Goal: Information Seeking & Learning: Find specific fact

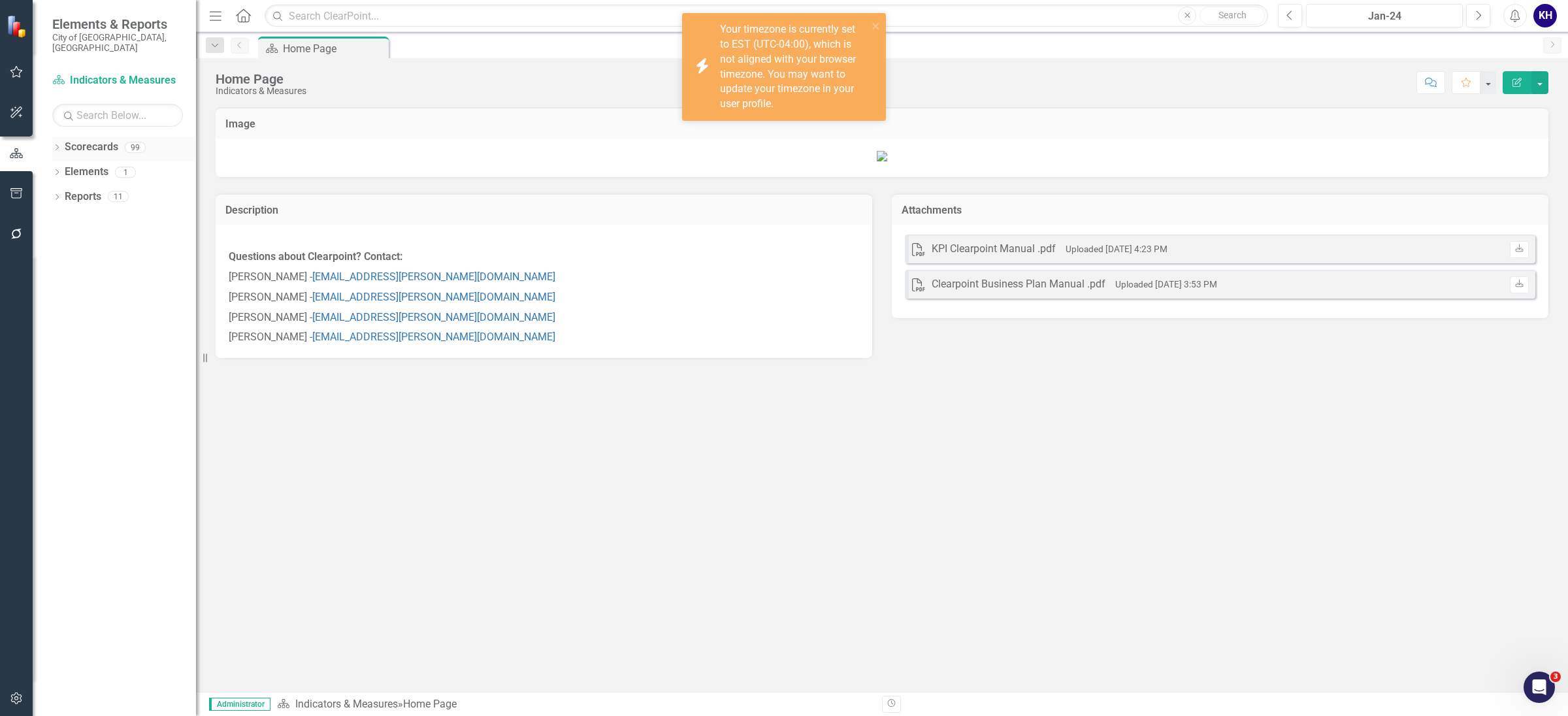
click at [59, 145] on icon "Dropdown" at bounding box center [57, 149] width 9 height 7
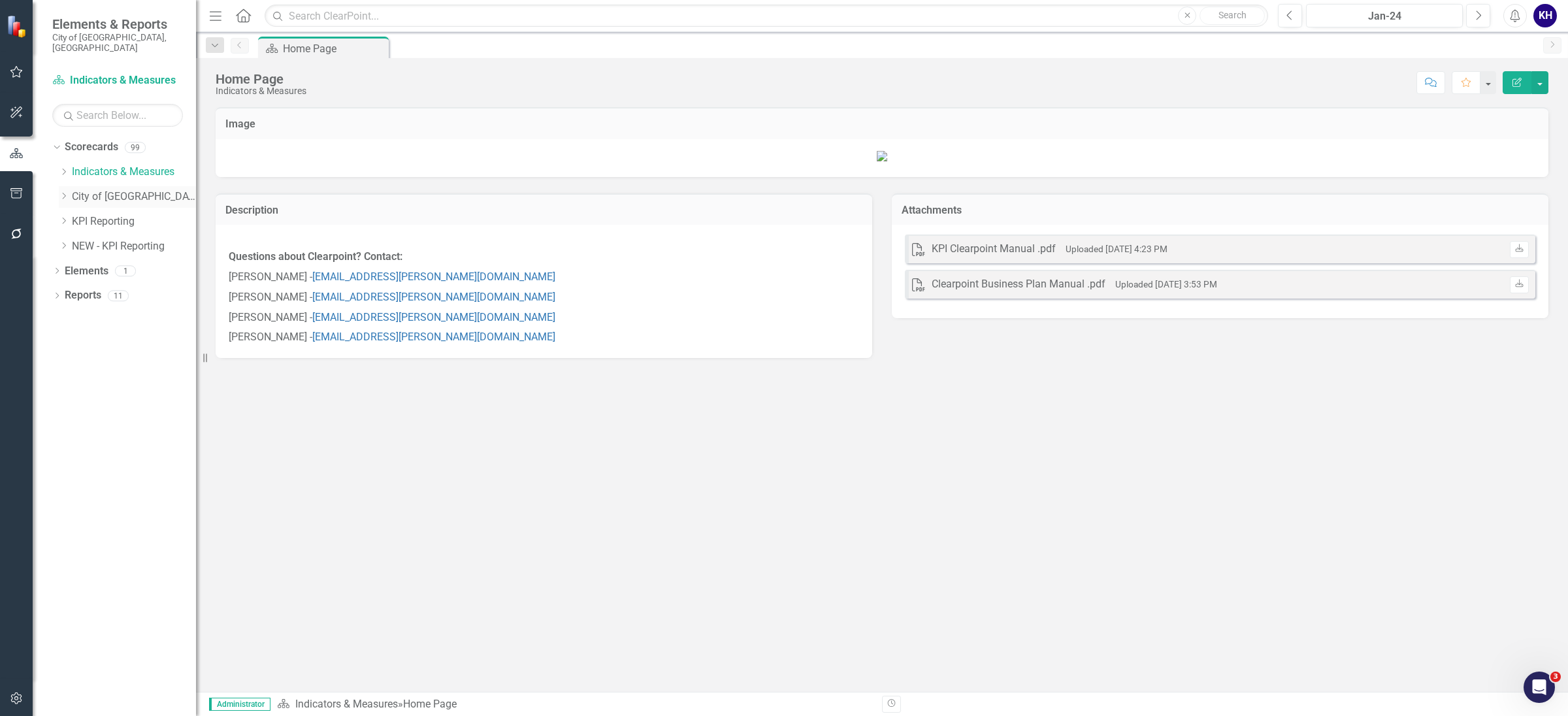
click at [65, 192] on icon "Dropdown" at bounding box center [63, 196] width 10 height 8
click at [63, 168] on icon "Dropdown" at bounding box center [63, 172] width 10 height 8
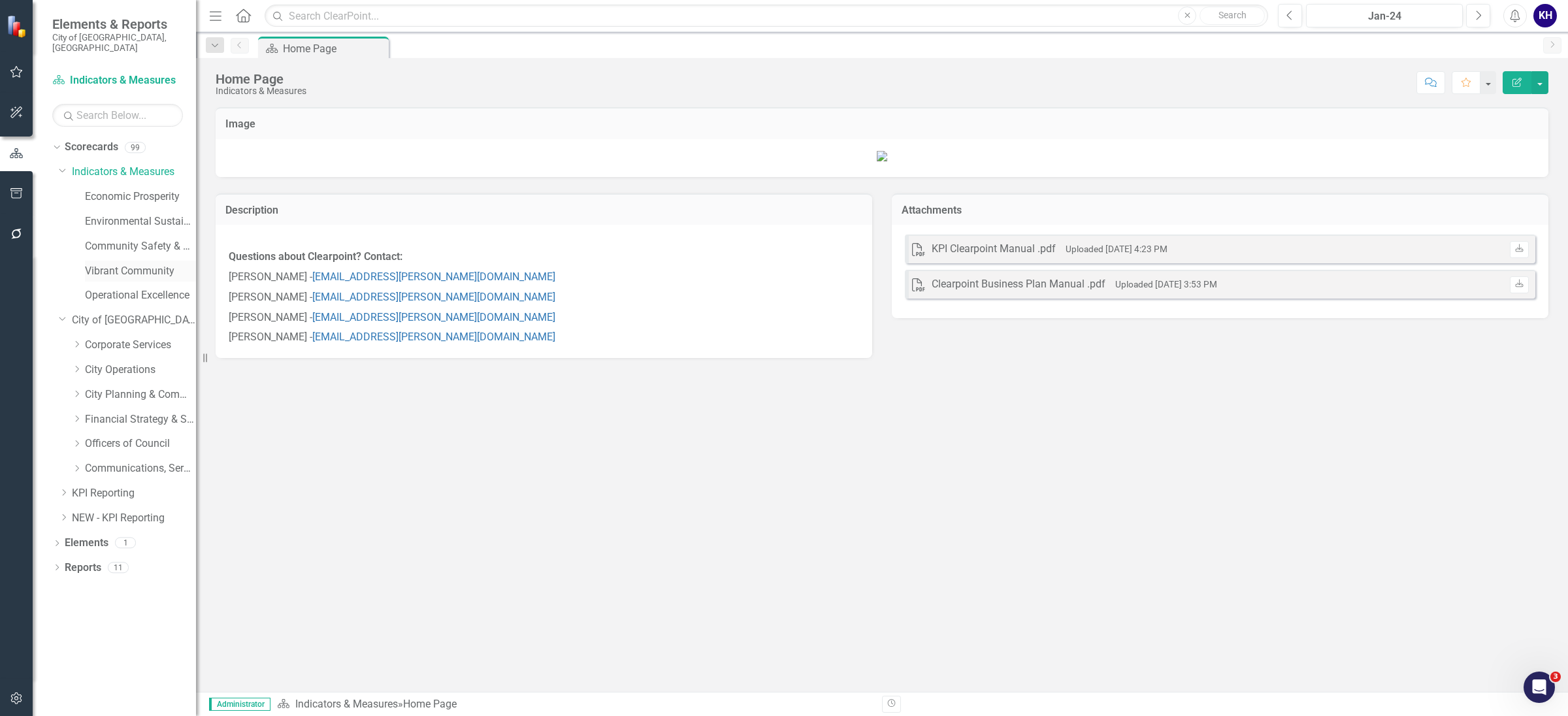
click at [91, 264] on link "Vibrant Community" at bounding box center [140, 271] width 111 height 15
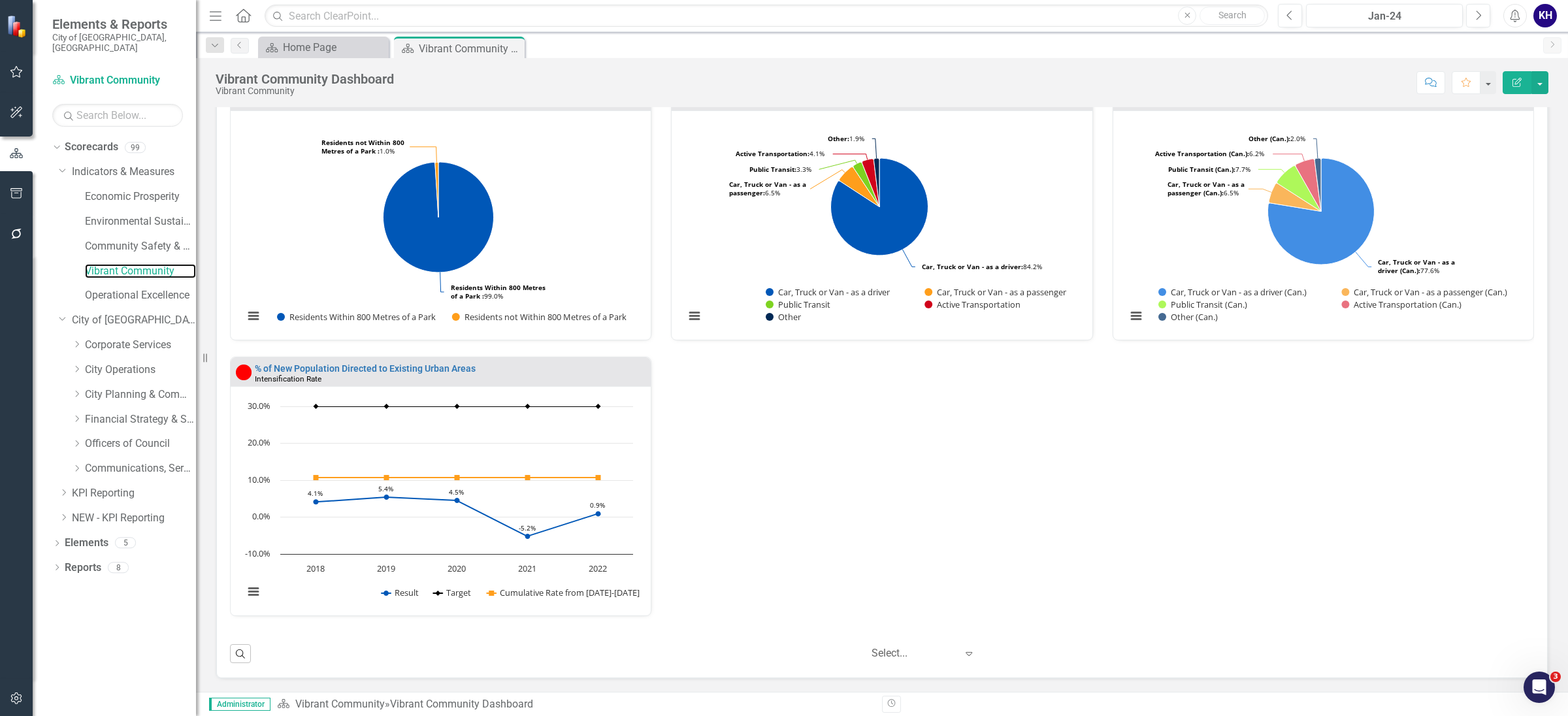
scroll to position [2123, 0]
click at [83, 390] on div "Dropdown City Planning & Community Services" at bounding box center [134, 394] width 124 height 21
click at [83, 389] on div "Dropdown" at bounding box center [79, 394] width 13 height 11
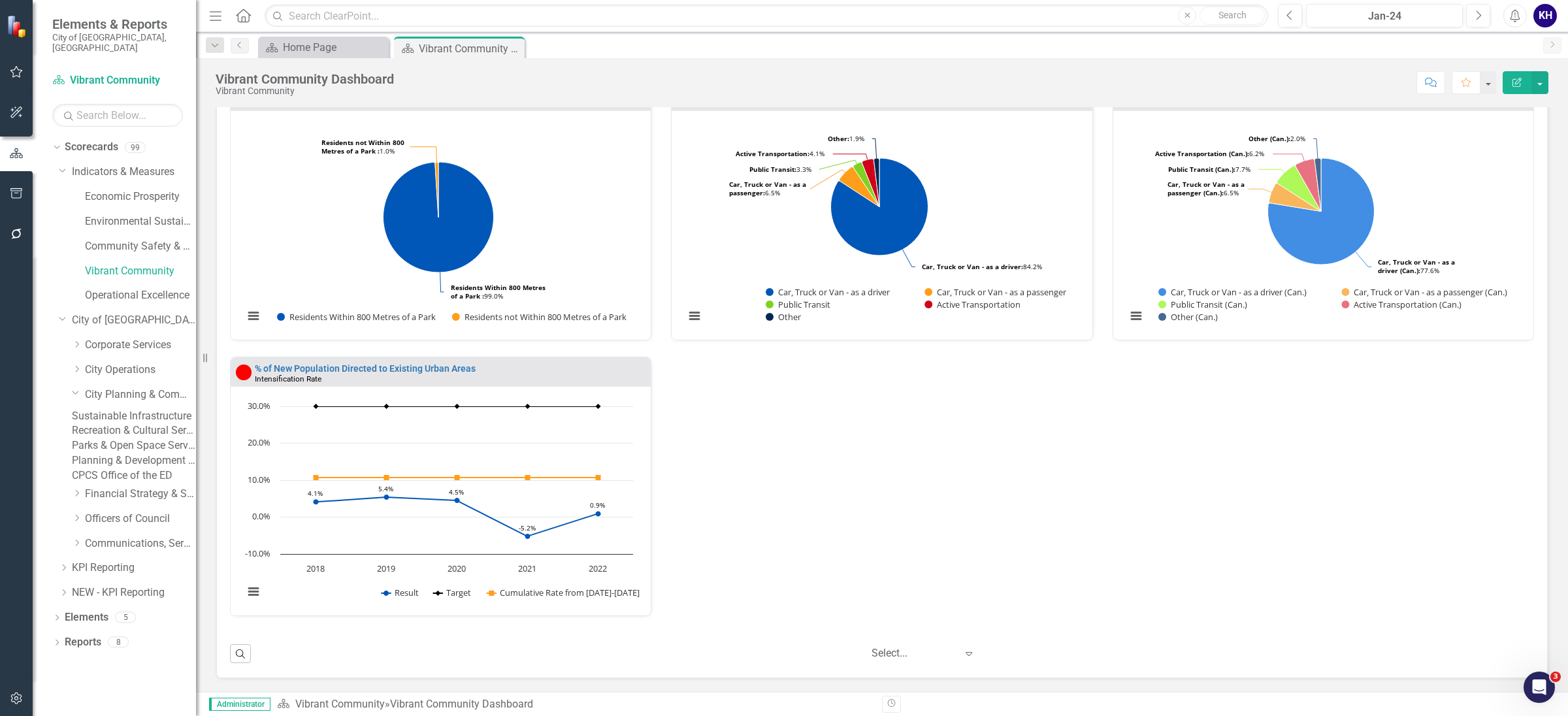
click at [147, 453] on link "Parks & Open Space Services" at bounding box center [134, 446] width 124 height 15
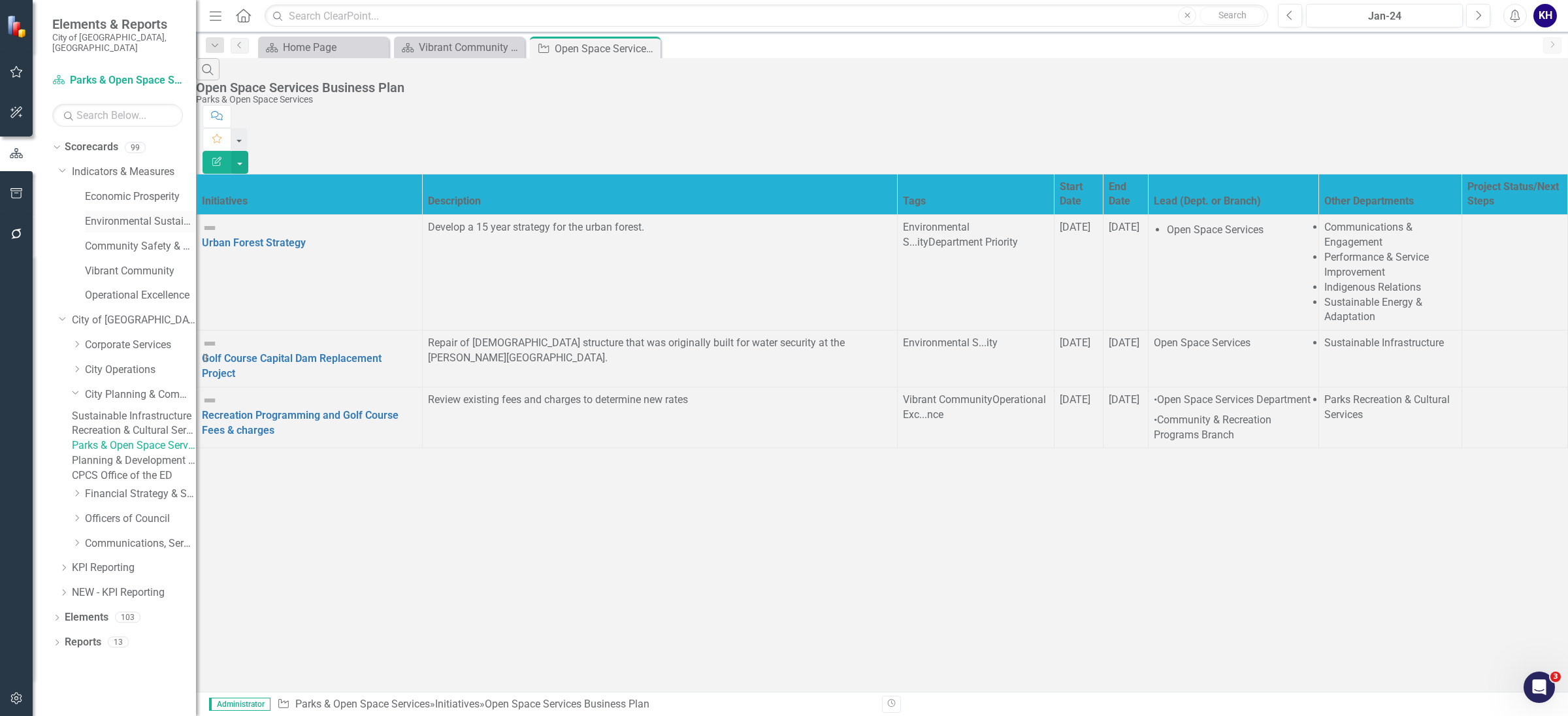
click at [150, 214] on link "Environmental Sustainability" at bounding box center [140, 222] width 111 height 15
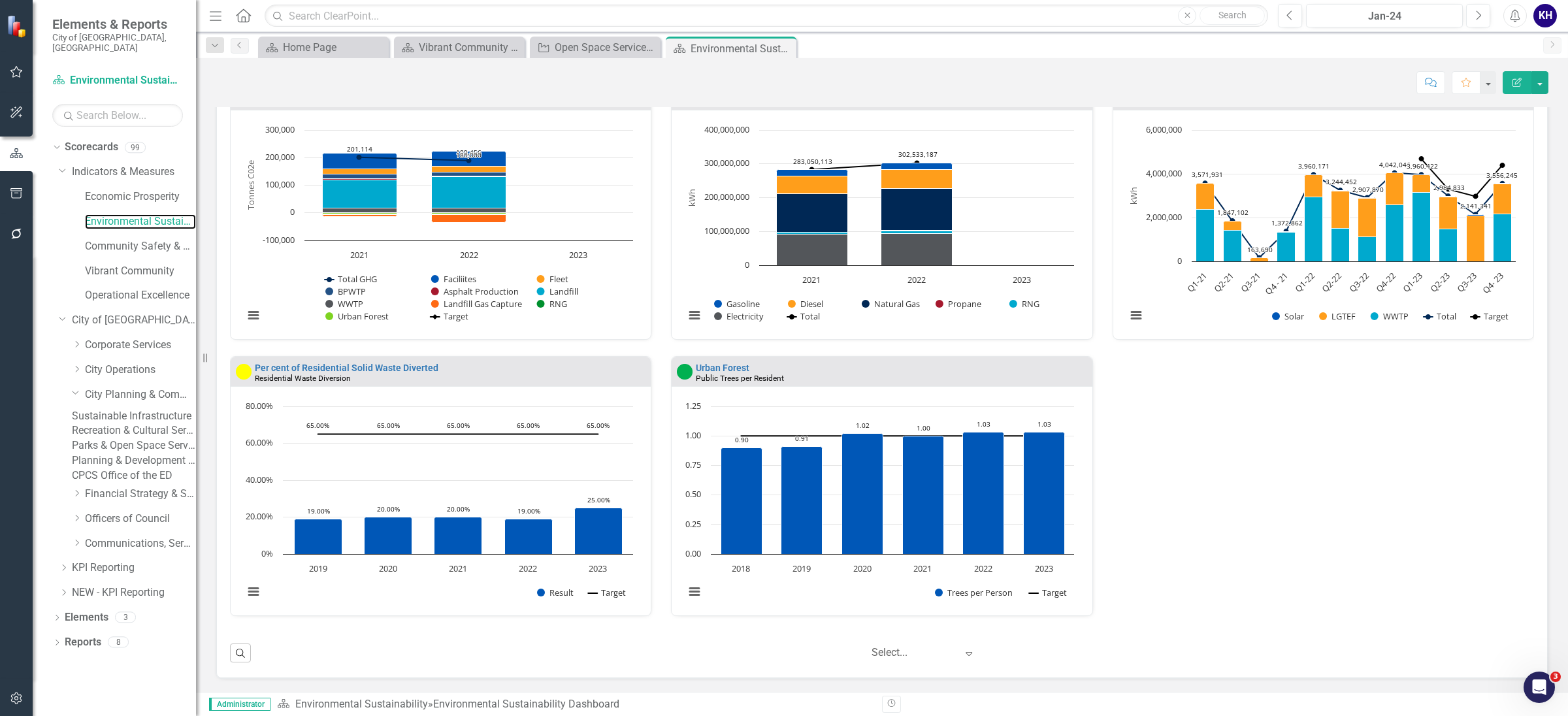
scroll to position [1096, 0]
click at [146, 164] on link "Indicators & Measures" at bounding box center [134, 172] width 124 height 15
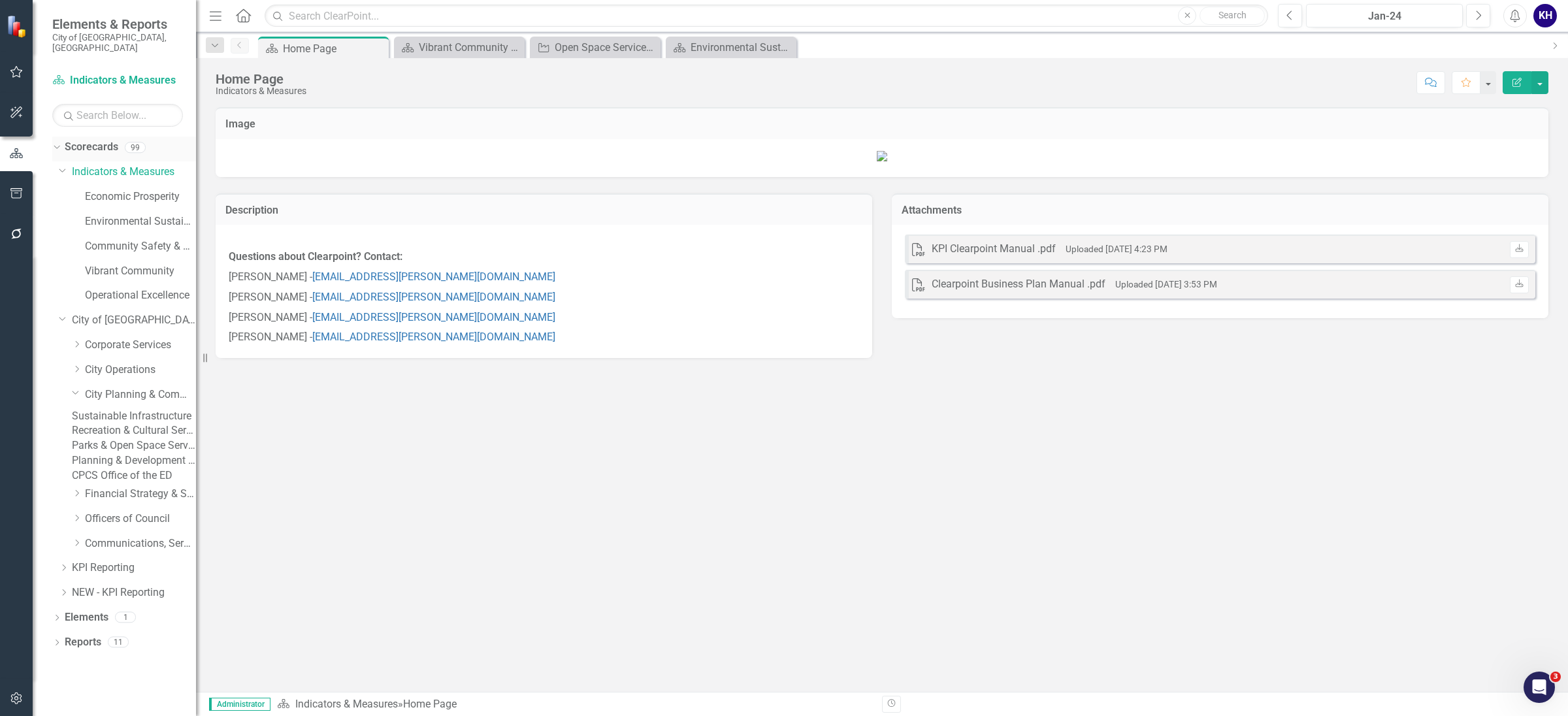
click at [127, 143] on div "Scorecards 99" at bounding box center [130, 149] width 131 height 25
click at [55, 142] on icon "Dropdown" at bounding box center [55, 147] width 7 height 9
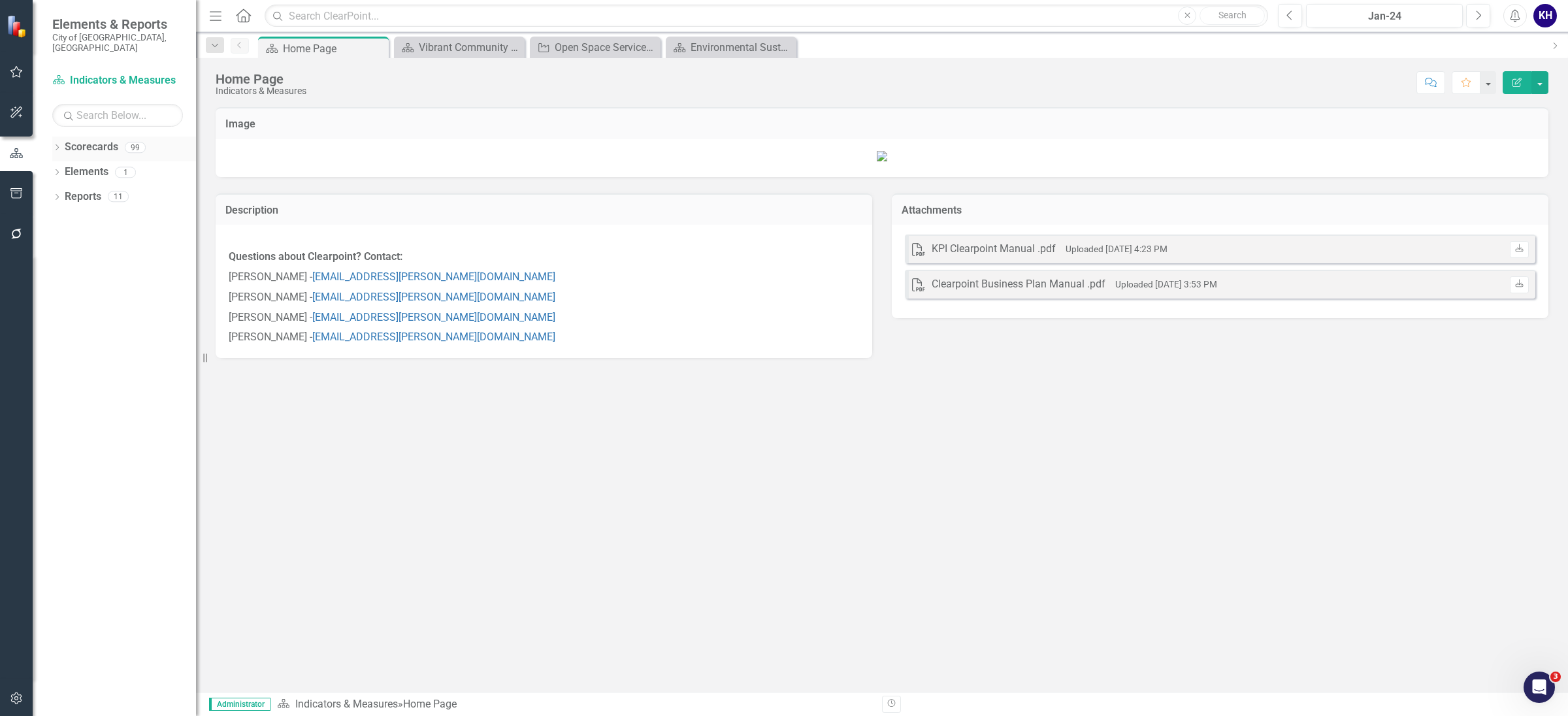
click at [55, 145] on icon "Dropdown" at bounding box center [57, 149] width 9 height 7
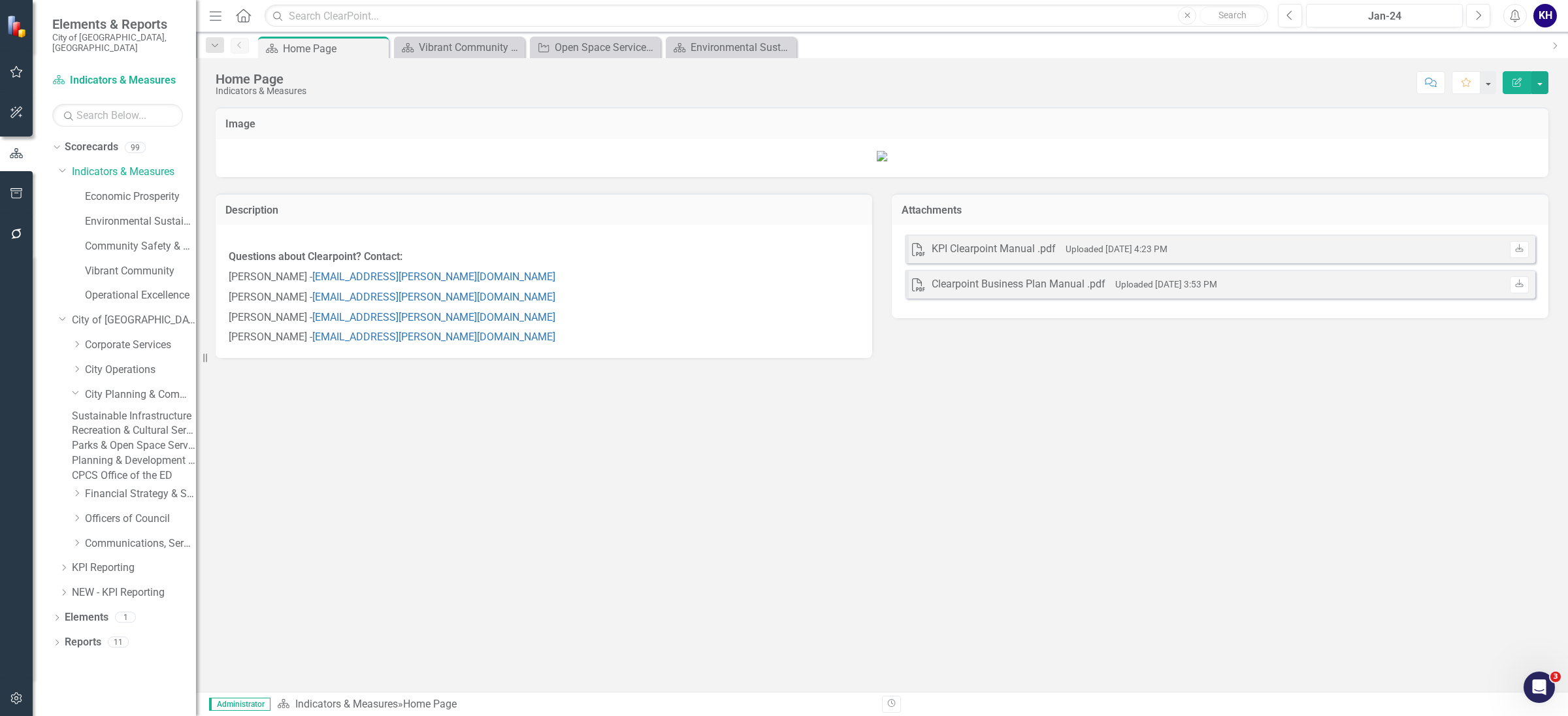
click at [130, 418] on div "Sustainable Infrastructure" at bounding box center [134, 416] width 124 height 15
click at [147, 387] on link "City Planning & Community Services" at bounding box center [140, 395] width 111 height 15
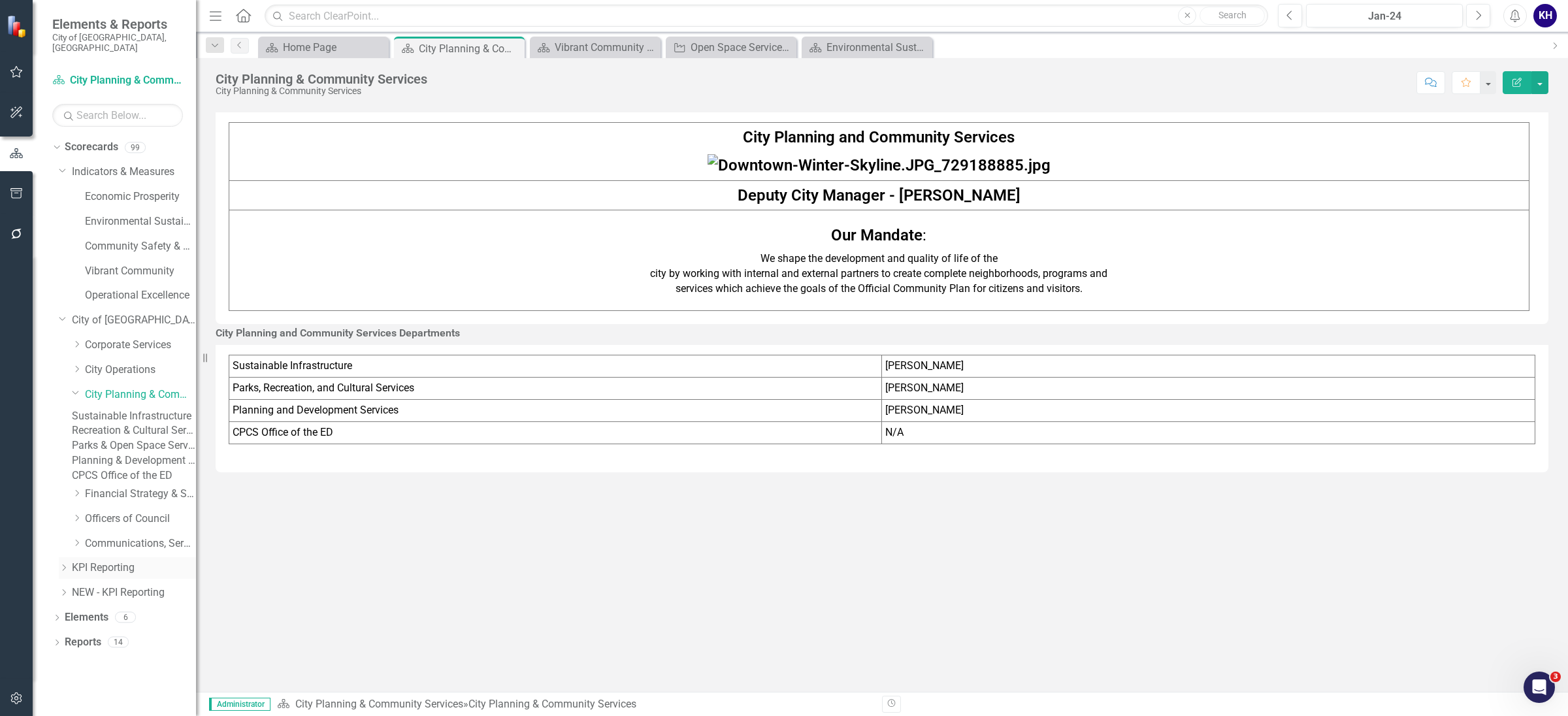
click at [116, 575] on link "KPI Reporting" at bounding box center [134, 568] width 124 height 15
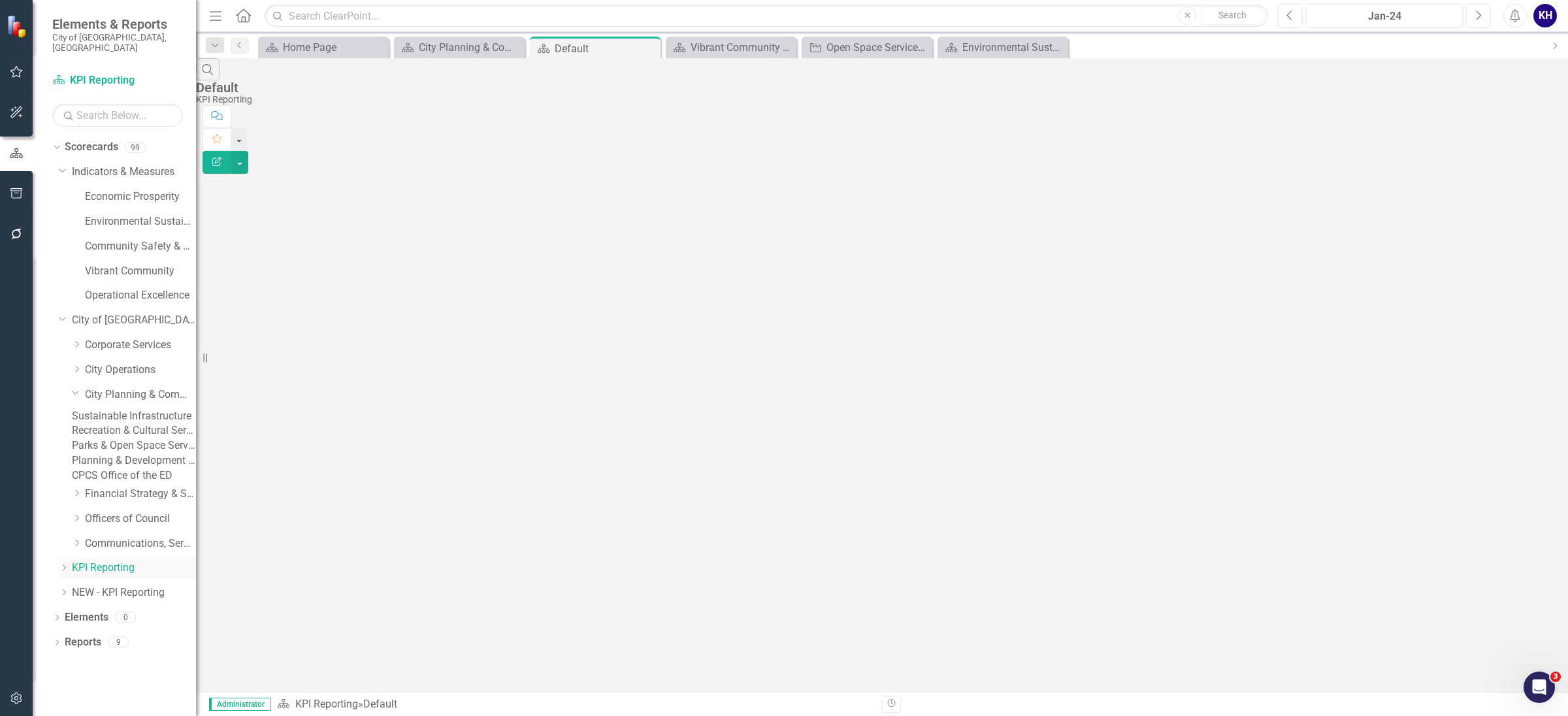
click at [65, 572] on icon "Dropdown" at bounding box center [63, 567] width 10 height 8
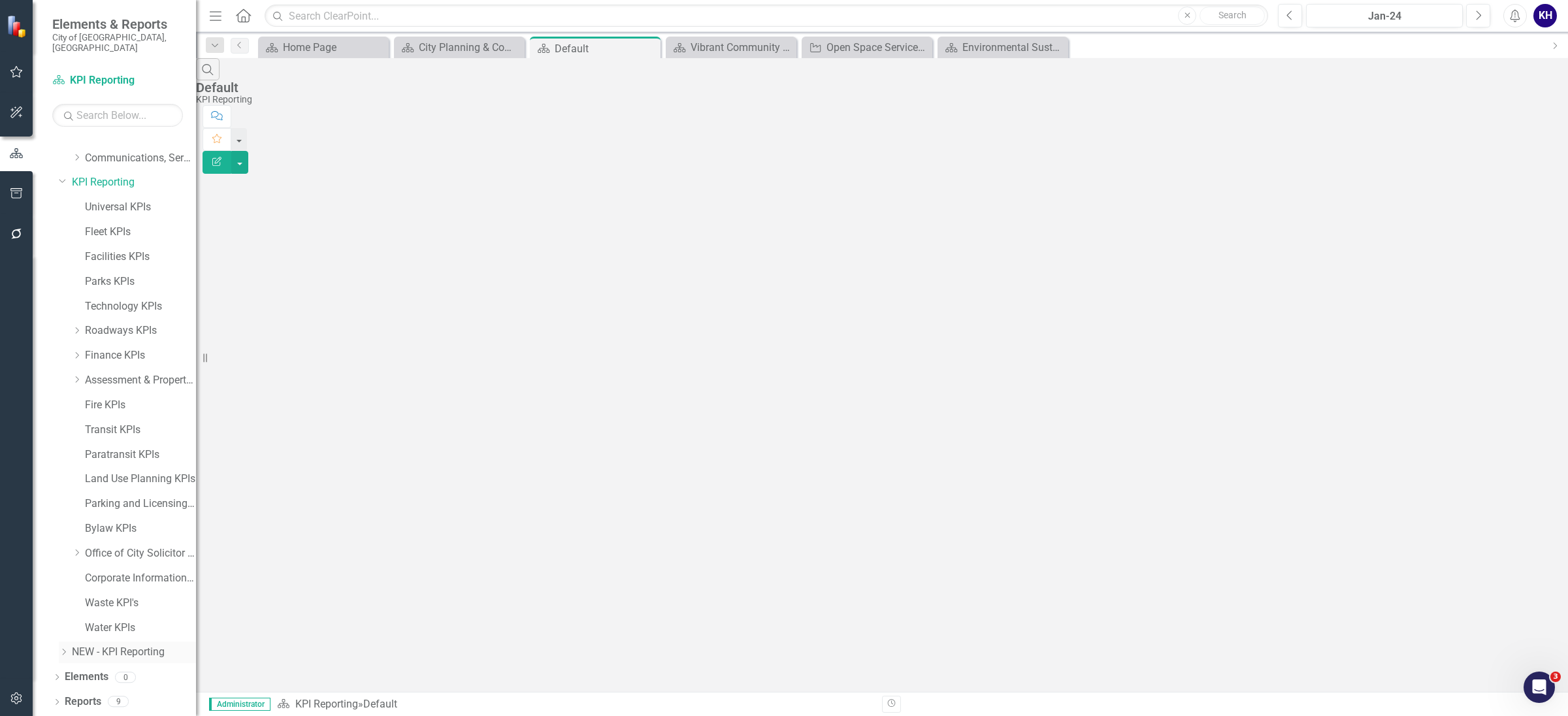
scroll to position [424, 0]
click at [104, 275] on link "Parks KPIs" at bounding box center [140, 281] width 111 height 15
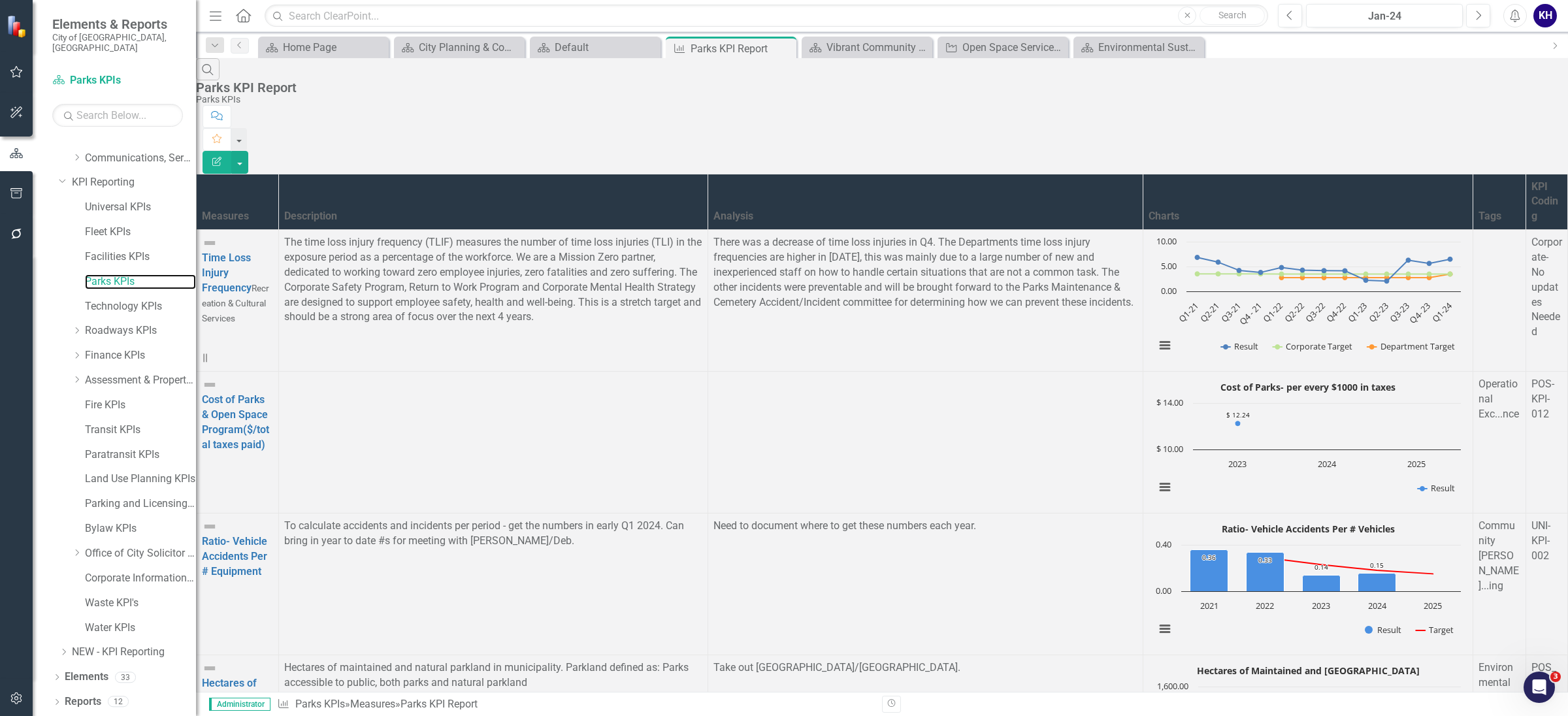
scroll to position [326, 0]
click at [269, 677] on link "Hectares of Maintained and [GEOGRAPHIC_DATA]" at bounding box center [235, 713] width 67 height 72
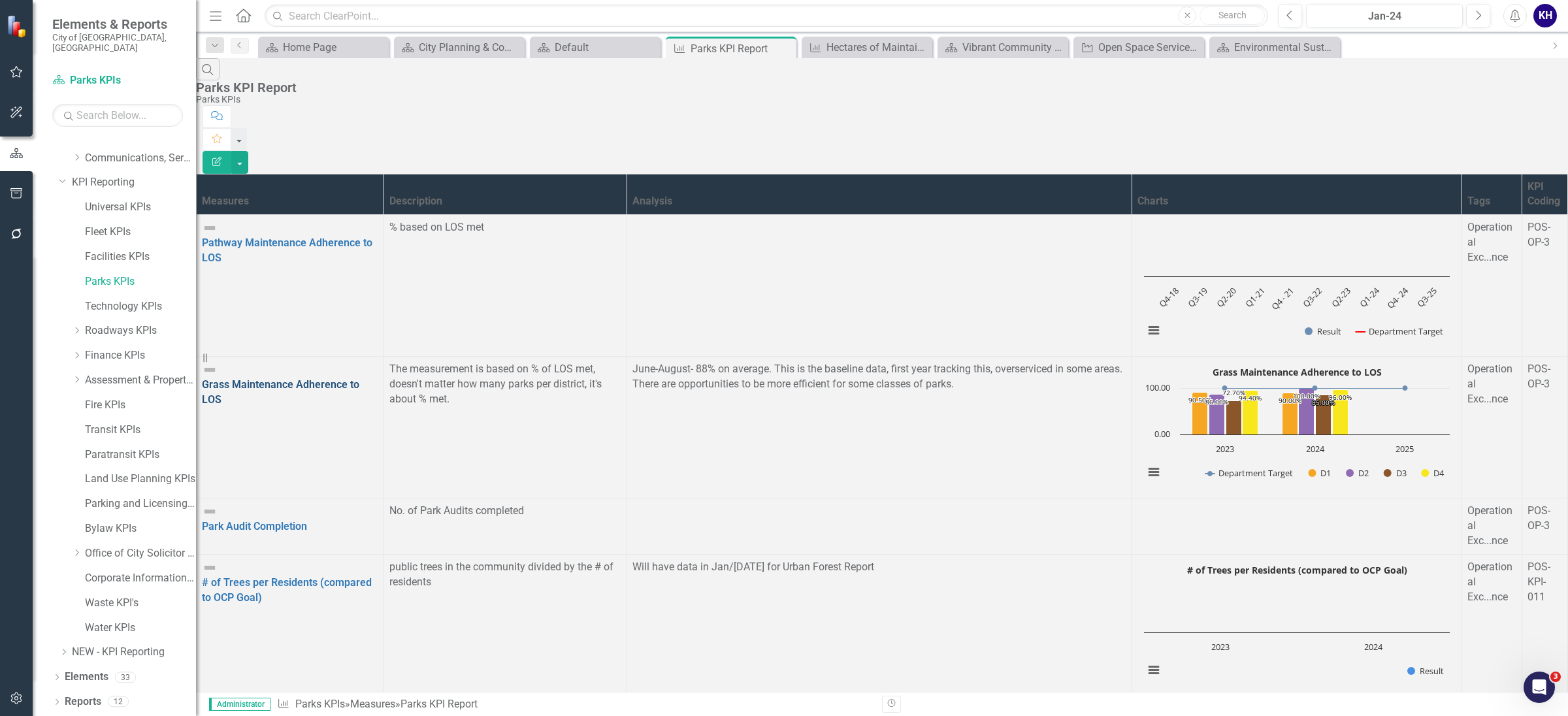
click at [281, 378] on link "Grass Maintenance Adherence to LOS" at bounding box center [281, 391] width 158 height 27
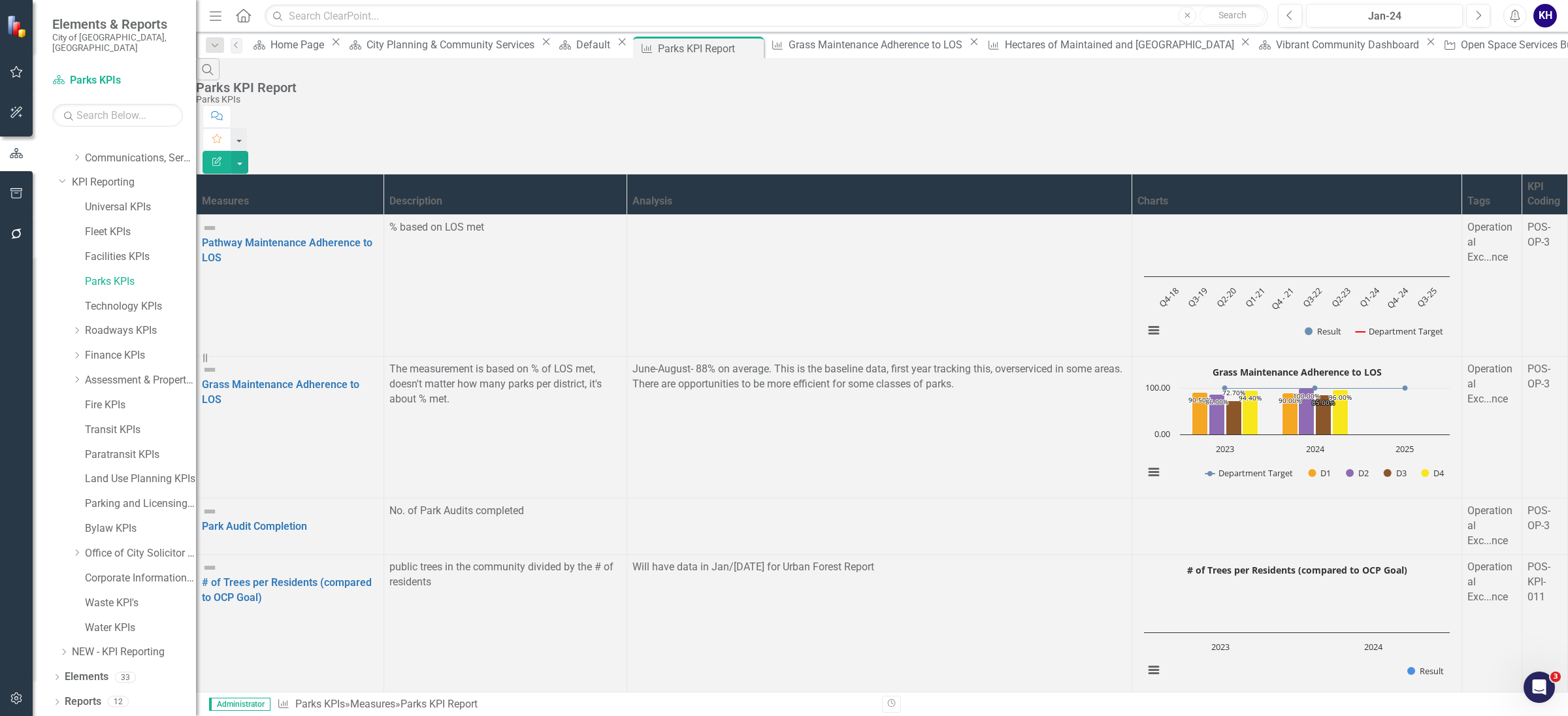
scroll to position [787, 0]
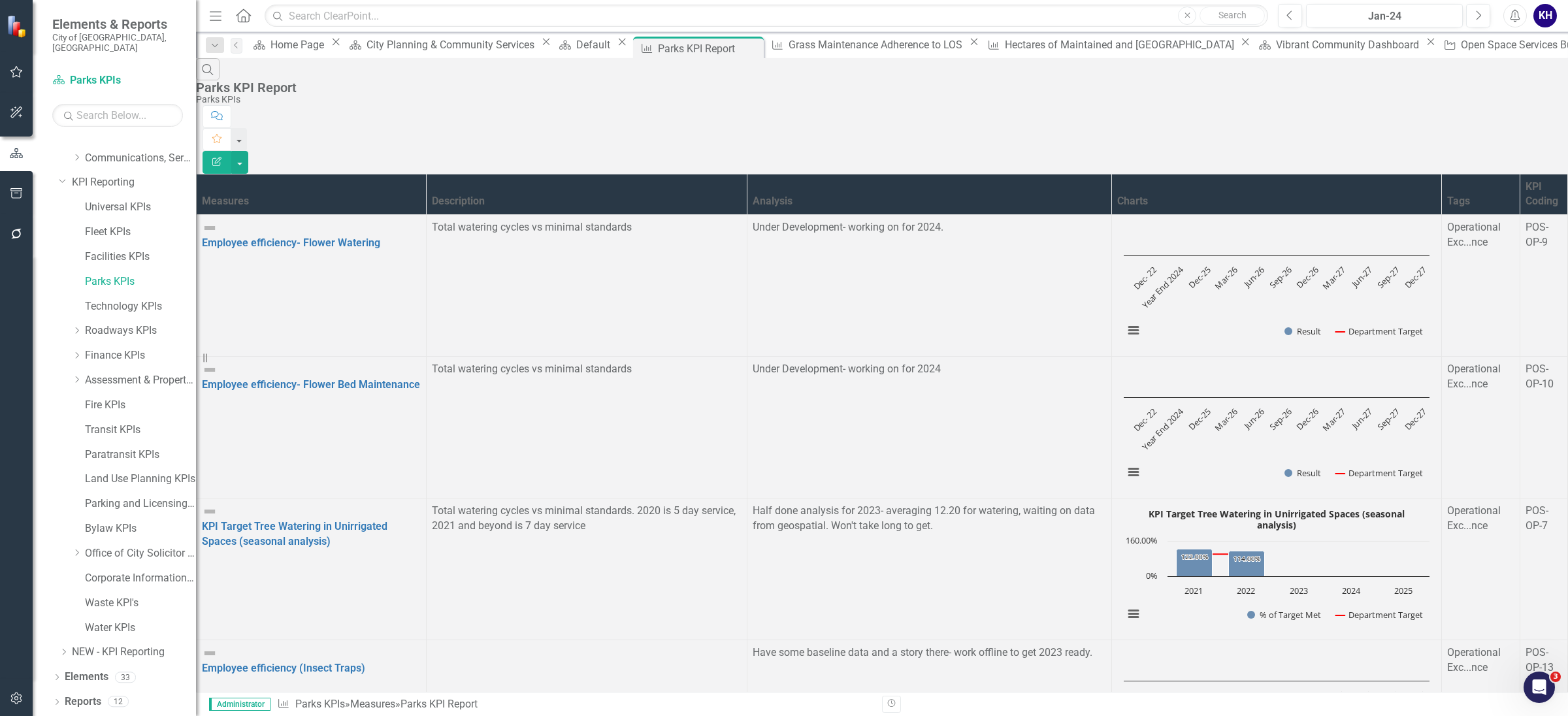
scroll to position [200, 0]
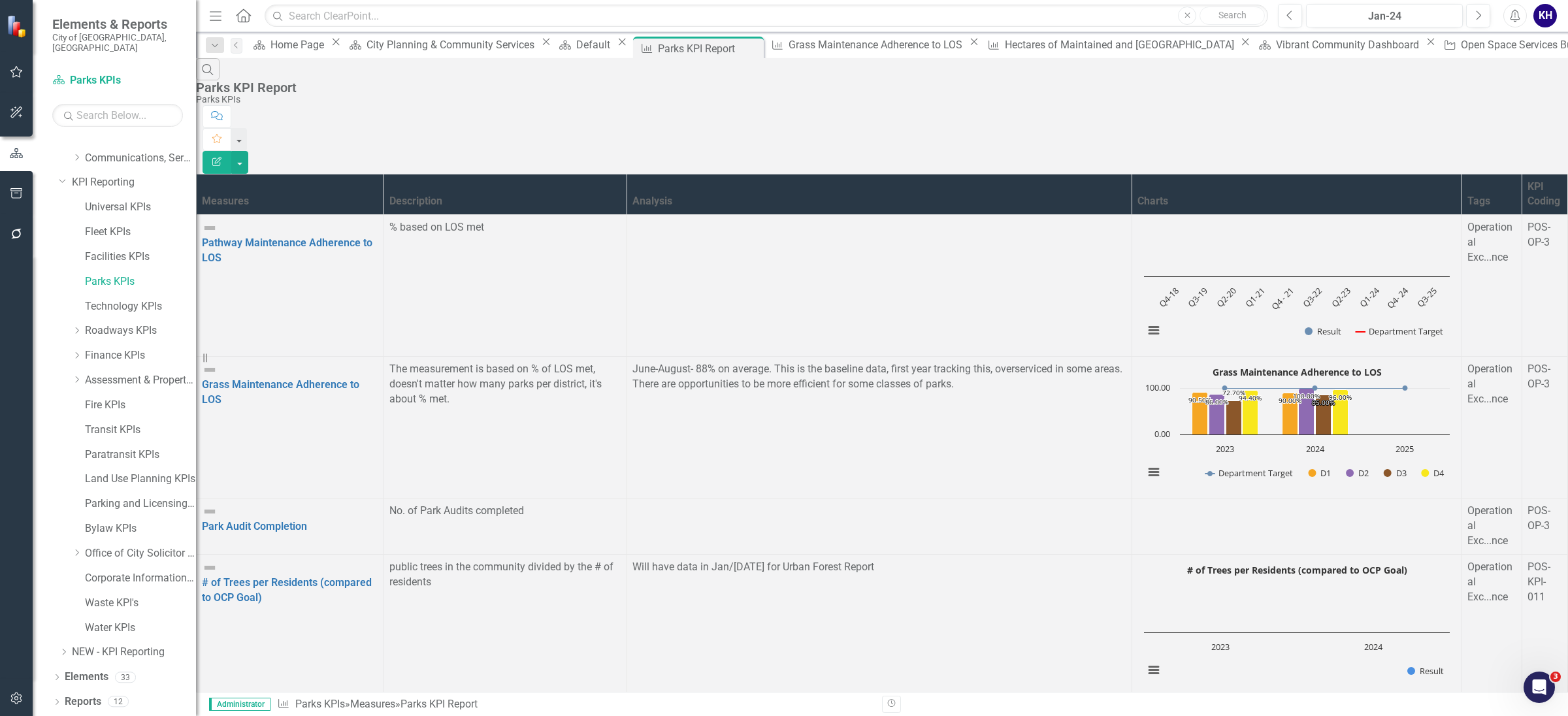
scroll to position [0, 0]
click at [312, 378] on link "Grass Maintenance Adherence to LOS" at bounding box center [281, 391] width 158 height 27
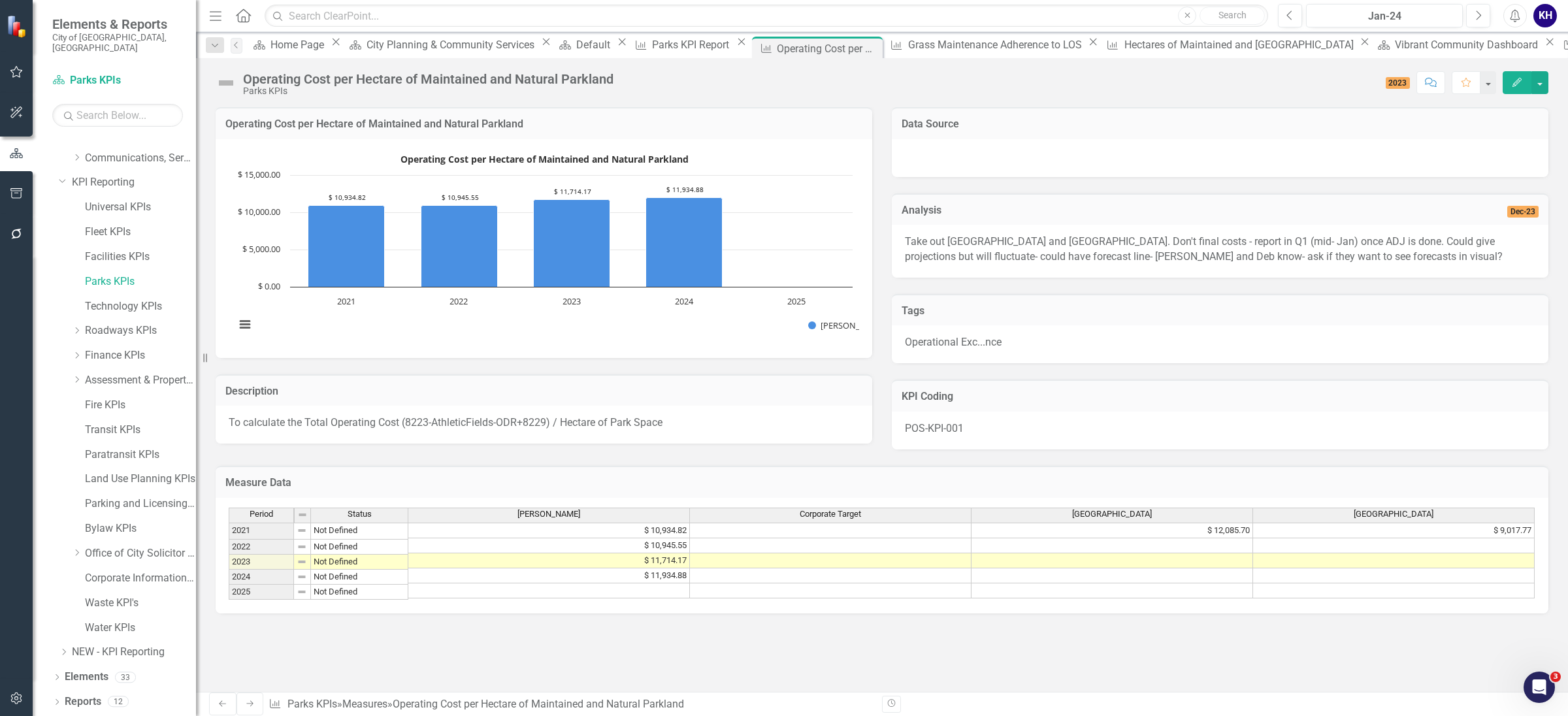
click at [484, 124] on h3 "Operating Cost per Hectare of Maintained and Natural Parkland" at bounding box center [544, 124] width 637 height 12
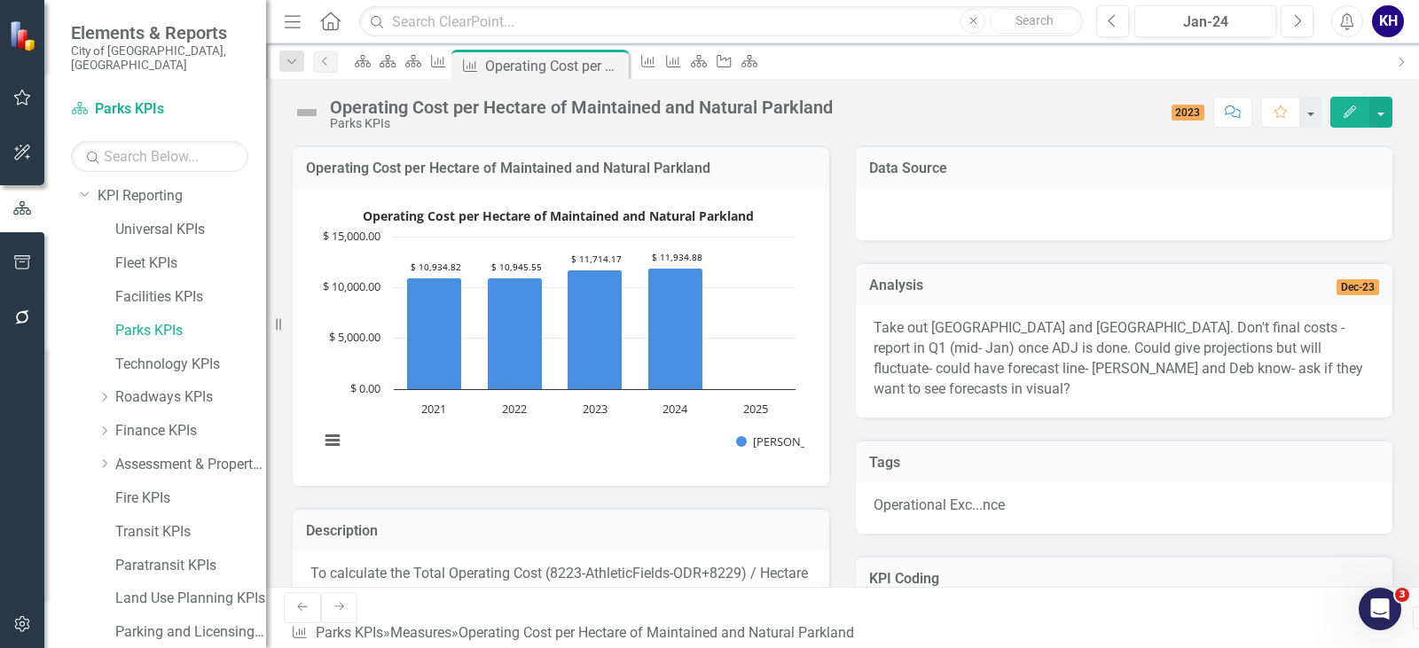
scroll to position [148, 0]
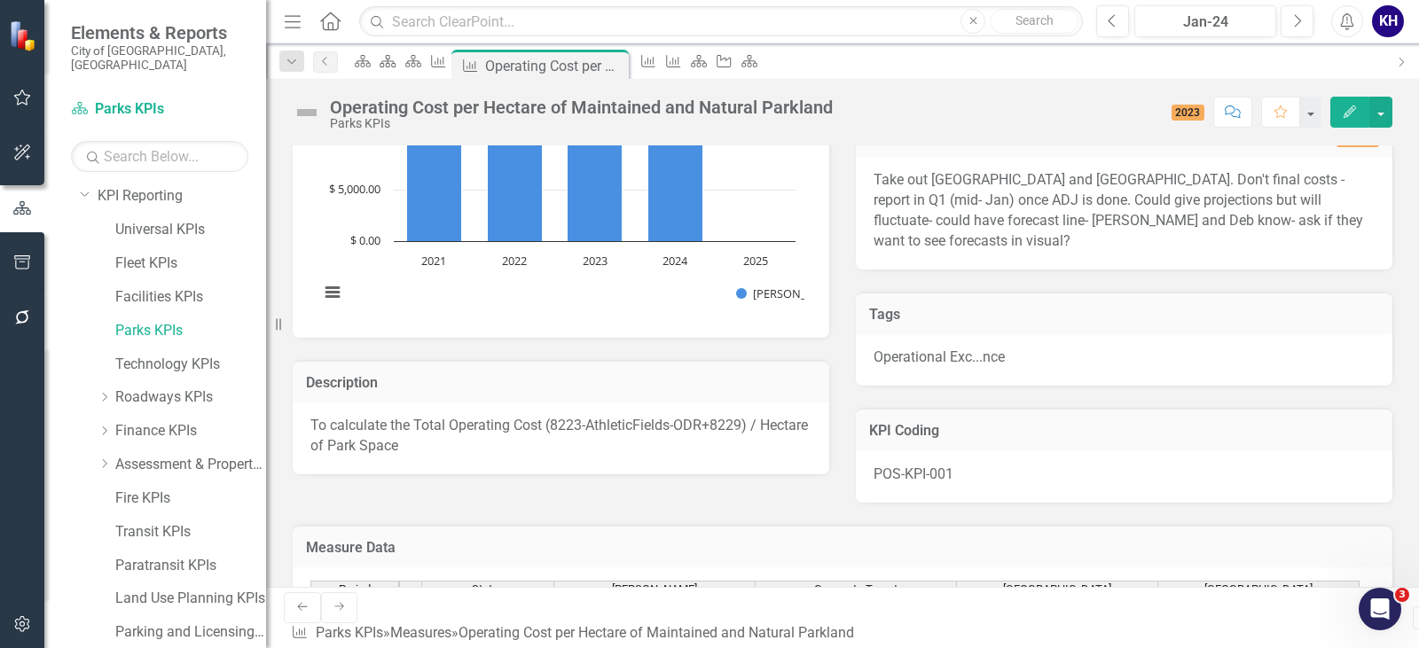
click at [704, 434] on p "To calculate the Total Operating Cost (8223-AthleticFields-ODR+8229) / Hectare …" at bounding box center [560, 436] width 501 height 41
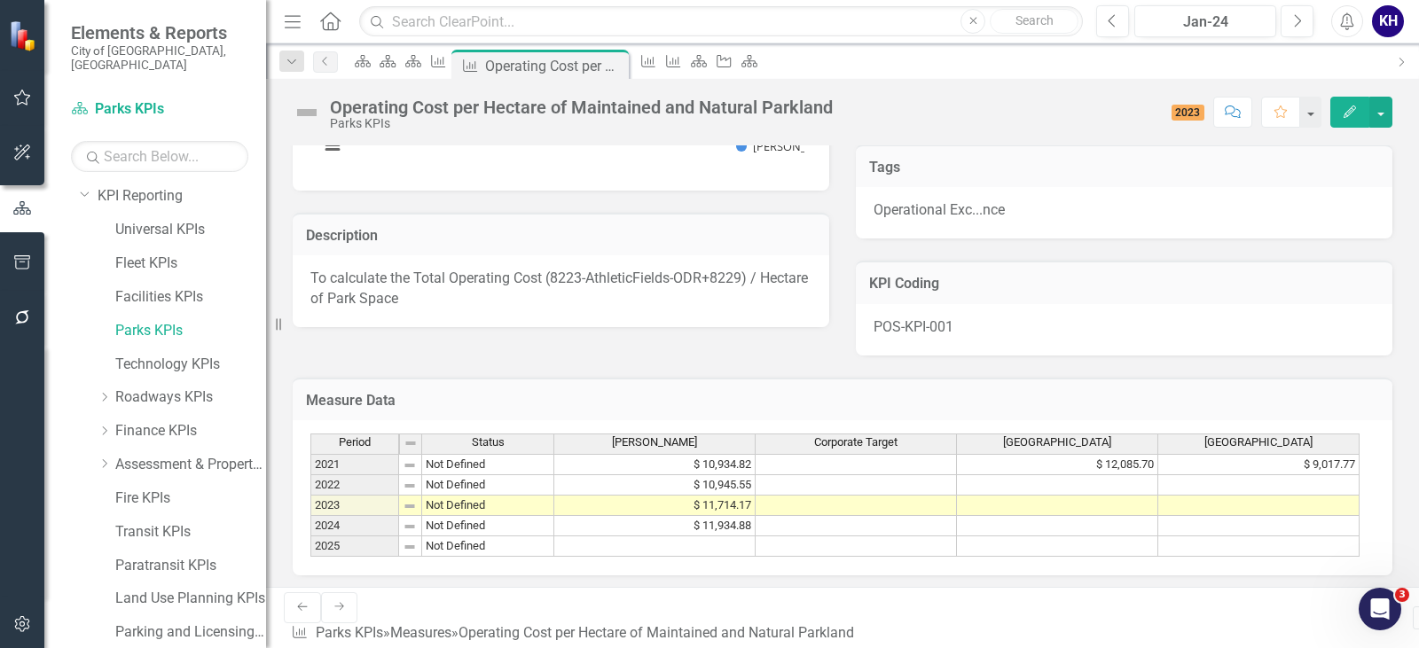
click at [711, 516] on td "$ 11,934.88" at bounding box center [654, 526] width 201 height 20
